Goal: Find specific page/section: Find specific page/section

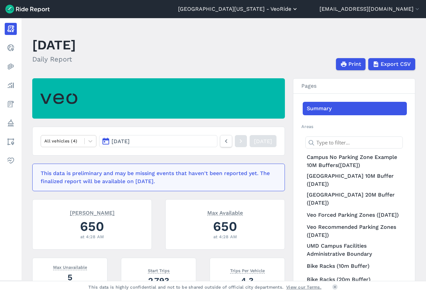
click at [298, 7] on button "[GEOGRAPHIC_DATA][US_STATE] - VeoRide" at bounding box center [238, 9] width 120 height 8
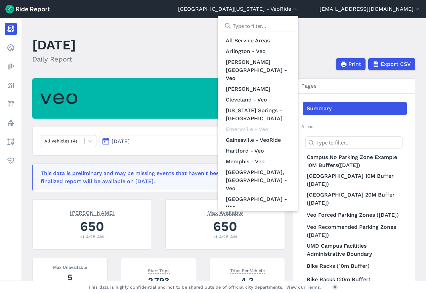
scroll to position [86, 0]
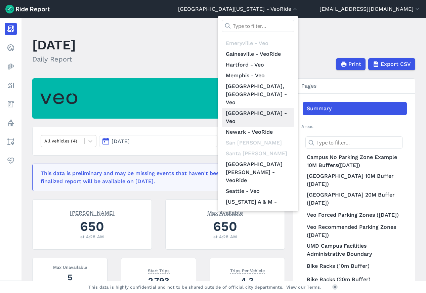
click at [288, 108] on link "[GEOGRAPHIC_DATA] - Veo" at bounding box center [258, 117] width 73 height 19
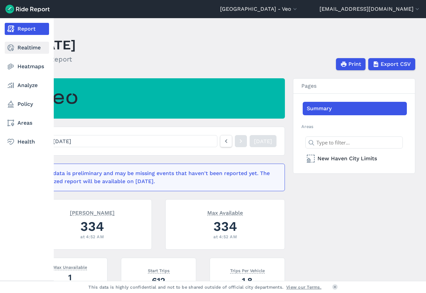
click at [32, 51] on link "Realtime" at bounding box center [27, 48] width 44 height 12
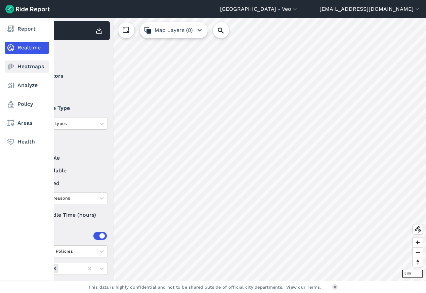
click at [27, 65] on link "Heatmaps" at bounding box center [27, 66] width 44 height 12
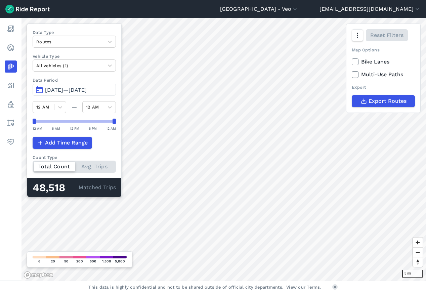
click at [59, 87] on span "[DATE]—[DATE]" at bounding box center [66, 90] width 42 height 6
click at [59, 88] on span "[DATE]—[DATE]" at bounding box center [66, 90] width 42 height 6
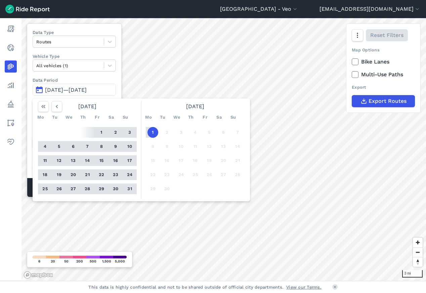
click at [114, 188] on button "30" at bounding box center [115, 188] width 11 height 11
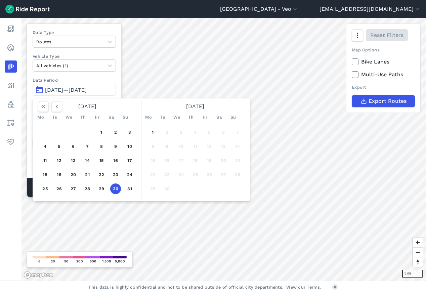
click at [115, 190] on button "30" at bounding box center [115, 188] width 11 height 11
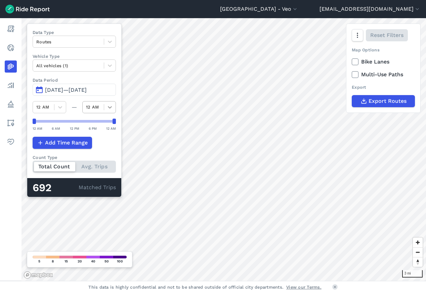
click at [109, 110] on icon at bounding box center [109, 107] width 7 height 7
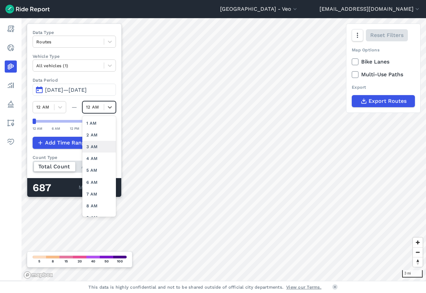
click at [94, 143] on div "3 AM" at bounding box center [99, 147] width 34 height 12
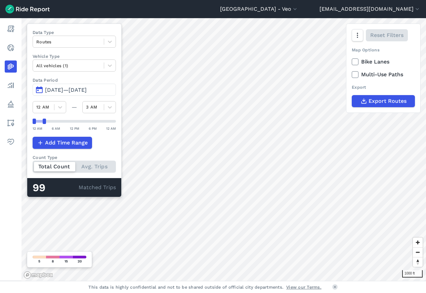
click at [56, 88] on span "[DATE]—[DATE]" at bounding box center [66, 90] width 42 height 6
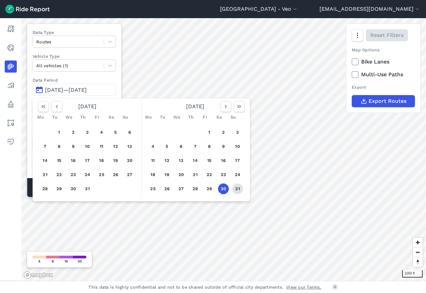
click at [237, 187] on button "31" at bounding box center [237, 188] width 11 height 11
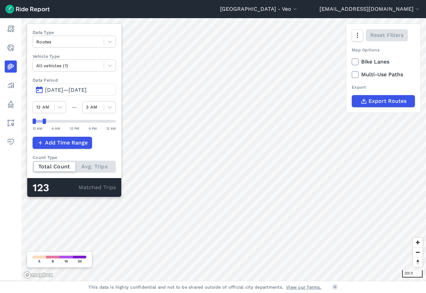
click at [52, 89] on span "[DATE]—[DATE]" at bounding box center [66, 90] width 42 height 6
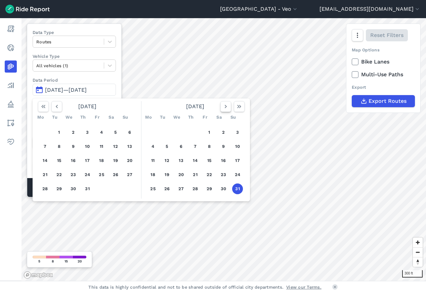
click at [227, 107] on icon "button" at bounding box center [225, 106] width 7 height 7
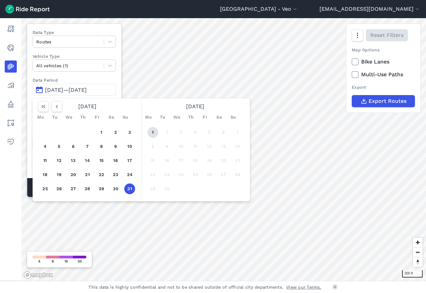
click at [151, 129] on button "1" at bounding box center [152, 132] width 11 height 11
click at [151, 130] on button "1" at bounding box center [152, 132] width 11 height 11
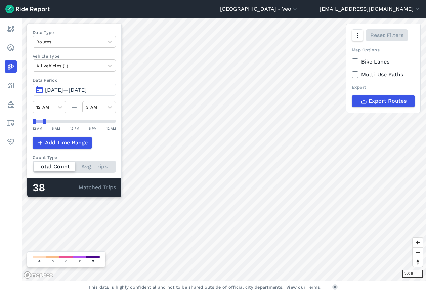
click at [52, 89] on span "[DATE]—[DATE]" at bounding box center [66, 90] width 42 height 6
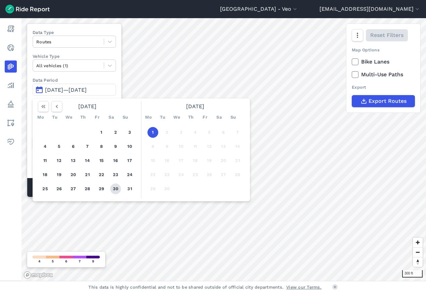
click at [116, 187] on button "30" at bounding box center [115, 188] width 11 height 11
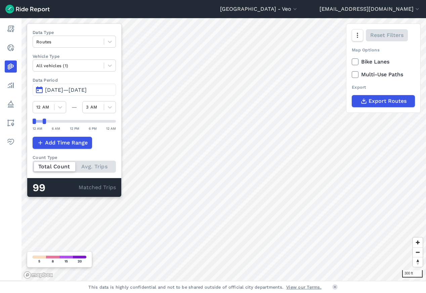
click at [60, 89] on span "[DATE]—[DATE]" at bounding box center [66, 90] width 42 height 6
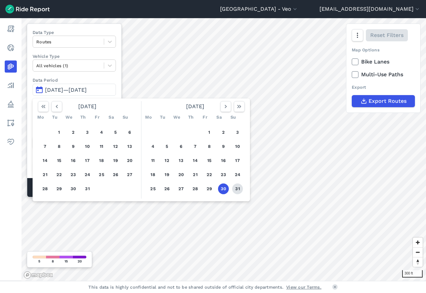
click at [237, 191] on button "31" at bounding box center [237, 188] width 11 height 11
